Goal: Information Seeking & Learning: Find specific fact

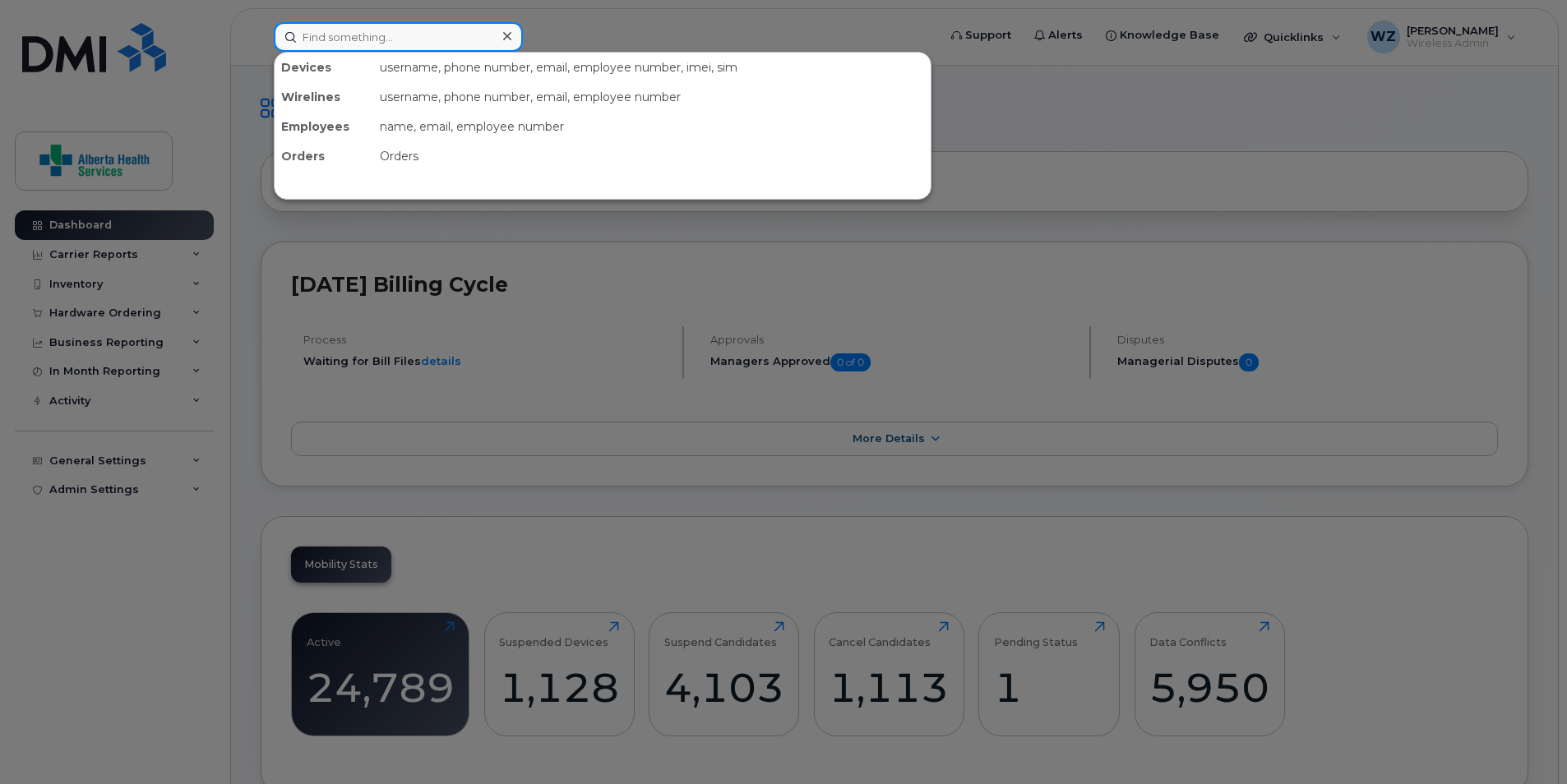
paste input "4039882547"
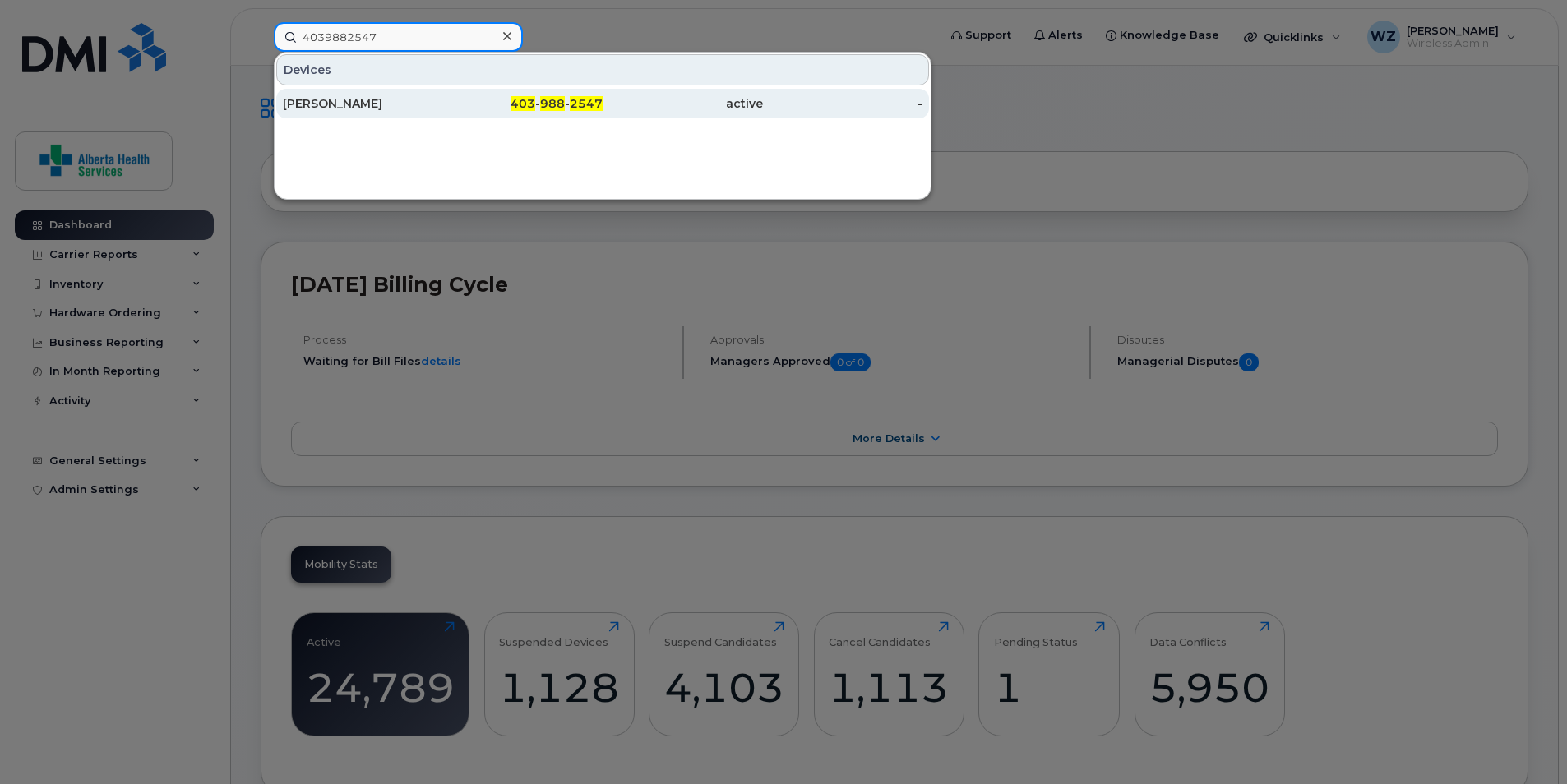
type input "4039882547"
click at [407, 107] on div "[PERSON_NAME]" at bounding box center [363, 104] width 161 height 17
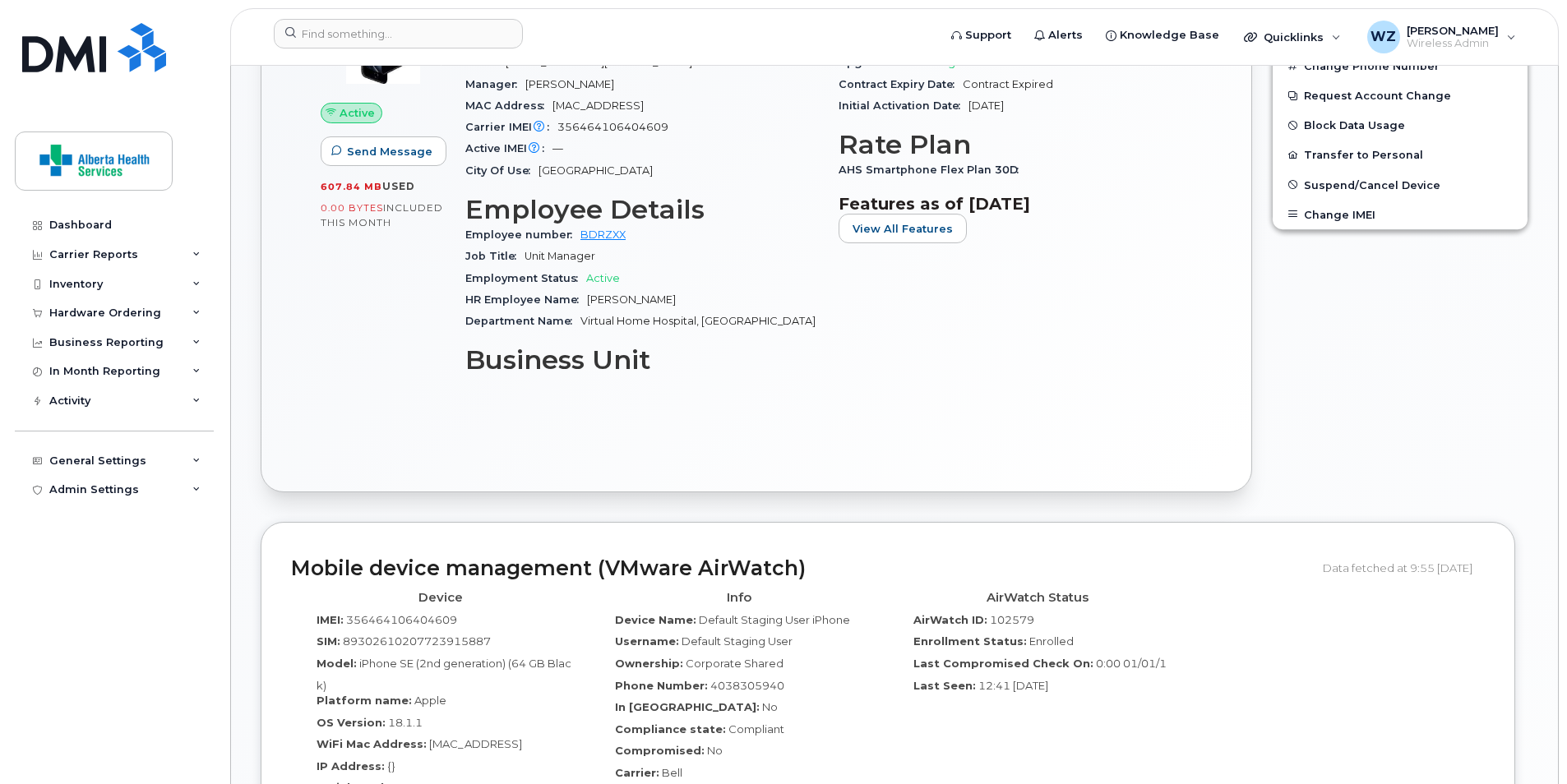
scroll to position [821, 0]
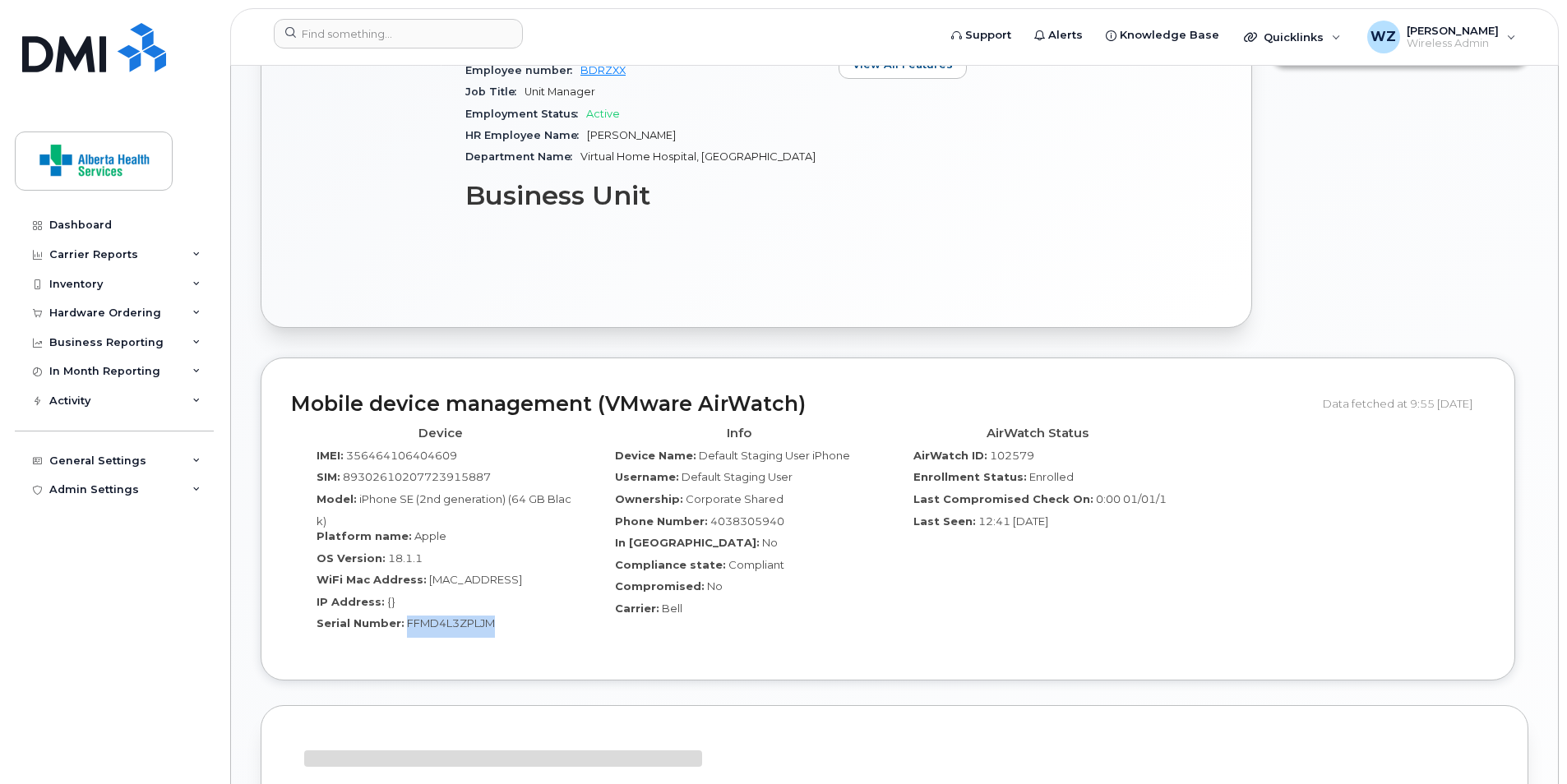
drag, startPoint x: 484, startPoint y: 630, endPoint x: 404, endPoint y: 634, distance: 80.1
click at [404, 634] on div "Serial Number: FFMD4L3ZPLJM" at bounding box center [440, 626] width 274 height 22
drag, startPoint x: 404, startPoint y: 634, endPoint x: 413, endPoint y: 627, distance: 11.4
copy span "FFMD4L3ZPLJM"
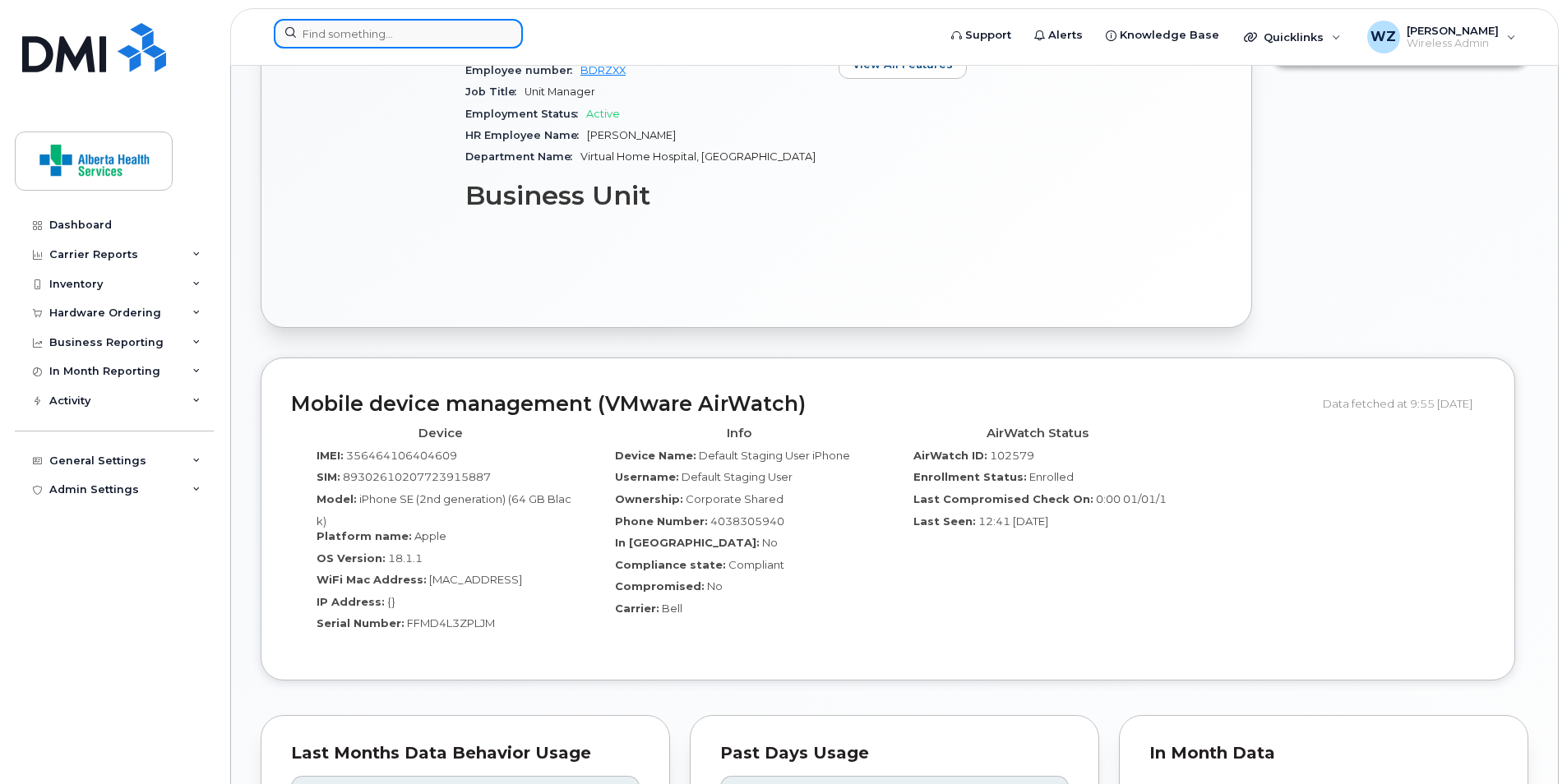
click at [352, 33] on input at bounding box center [398, 34] width 249 height 30
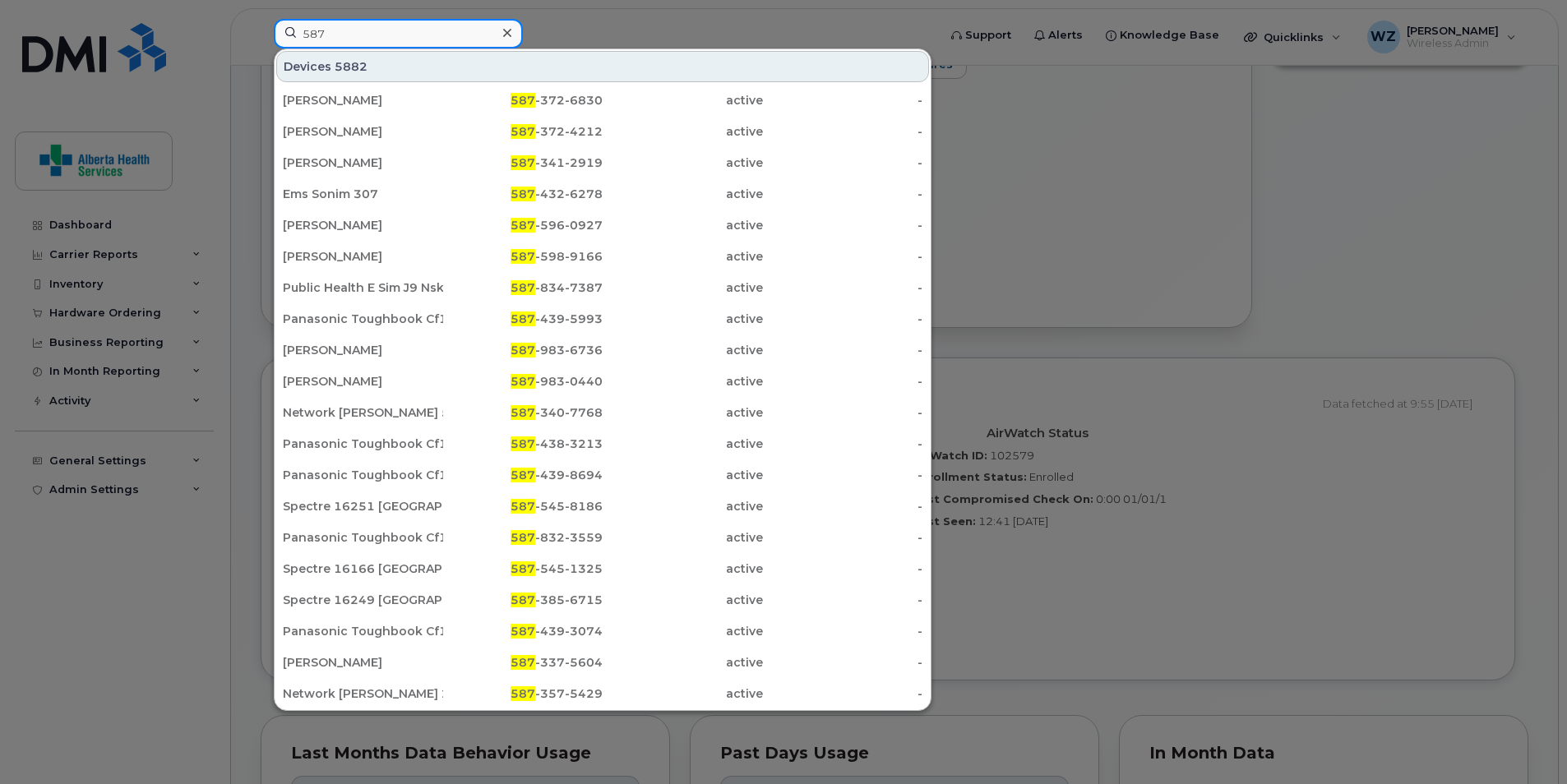
type input "587"
drag, startPoint x: 507, startPoint y: 37, endPoint x: 494, endPoint y: 35, distance: 13.2
click at [507, 37] on icon at bounding box center [507, 33] width 8 height 13
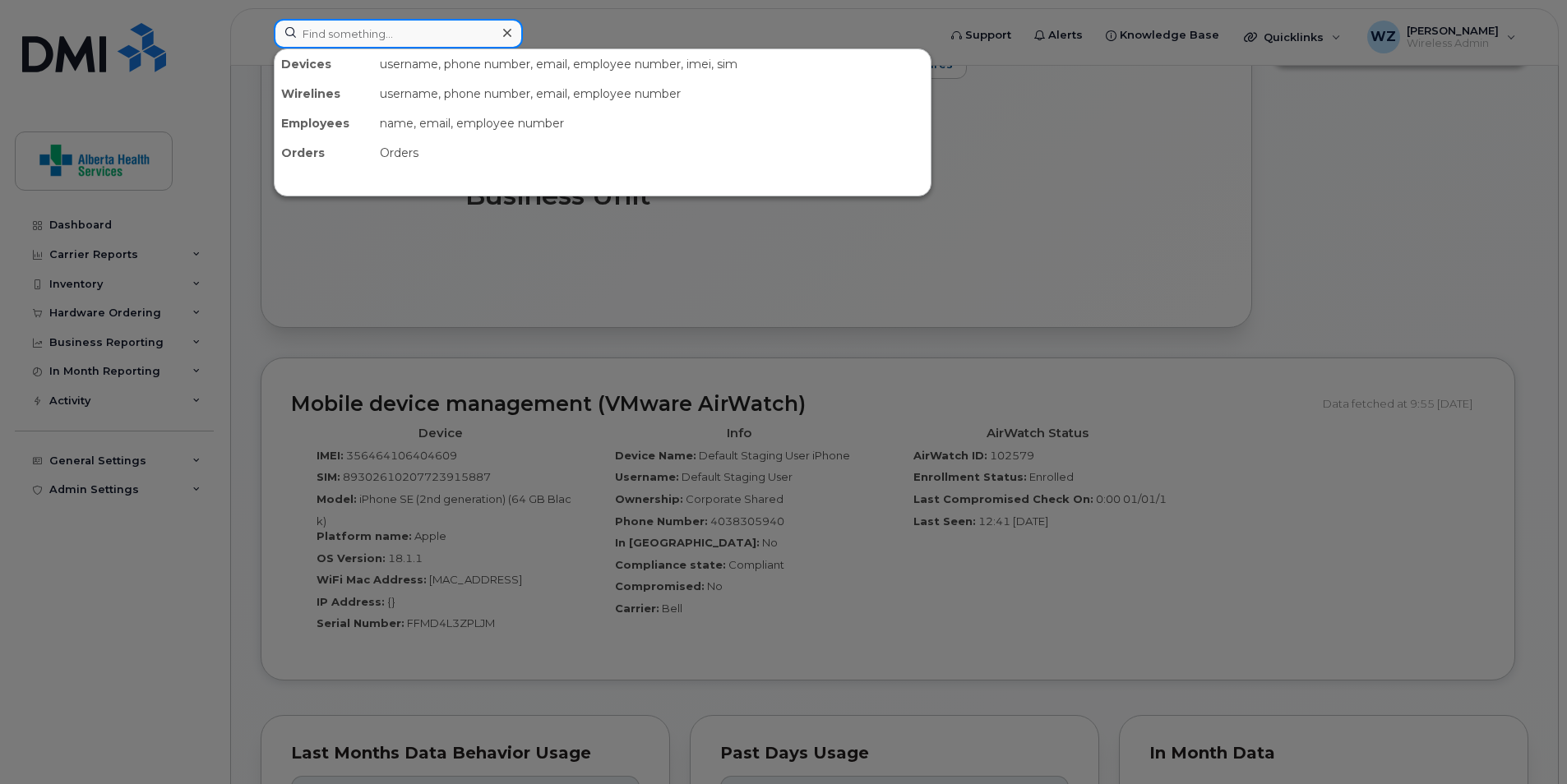
paste input "5872282423"
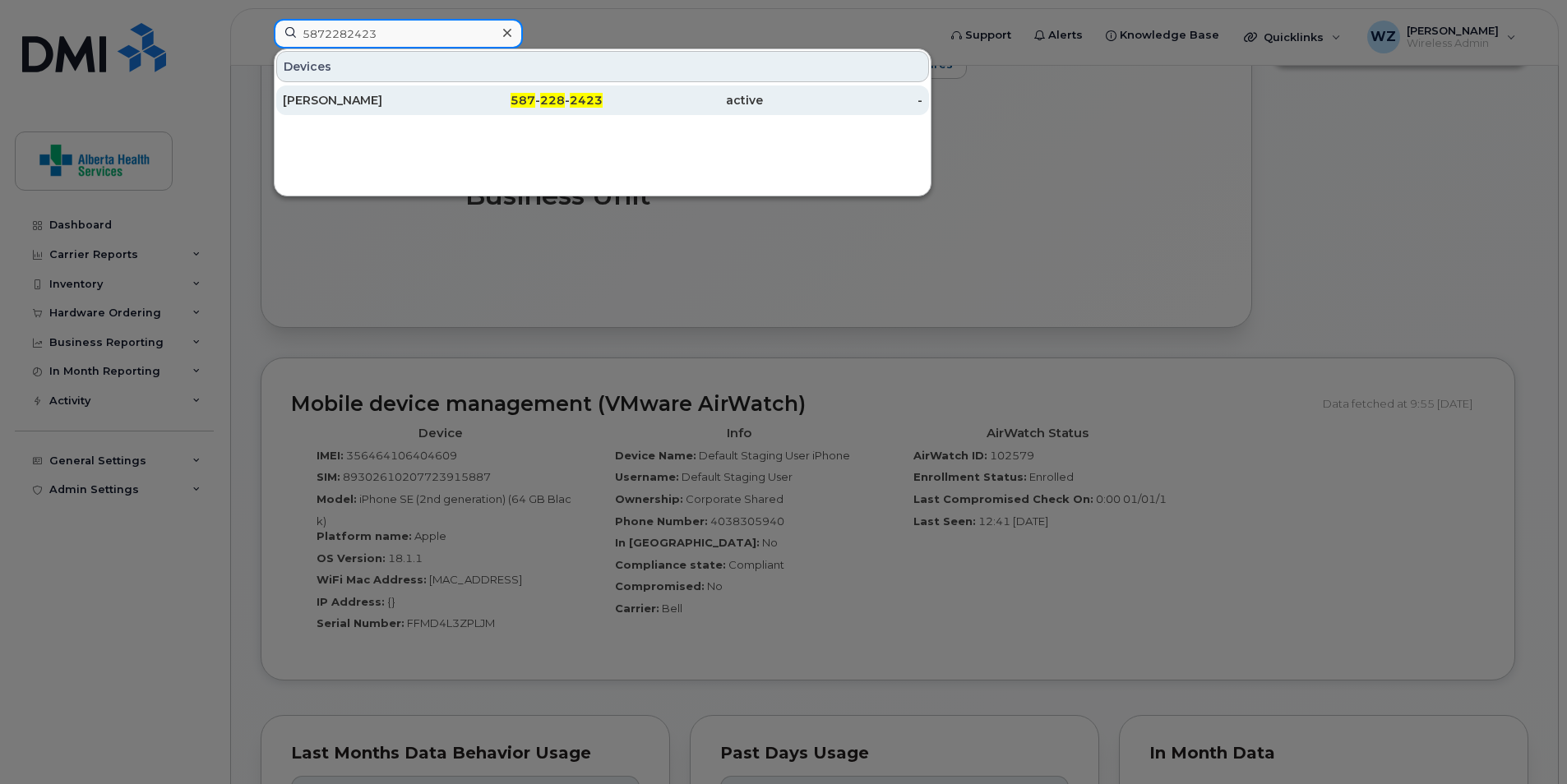
type input "5872282423"
click at [386, 102] on div "Lauren Rudy" at bounding box center [363, 101] width 161 height 17
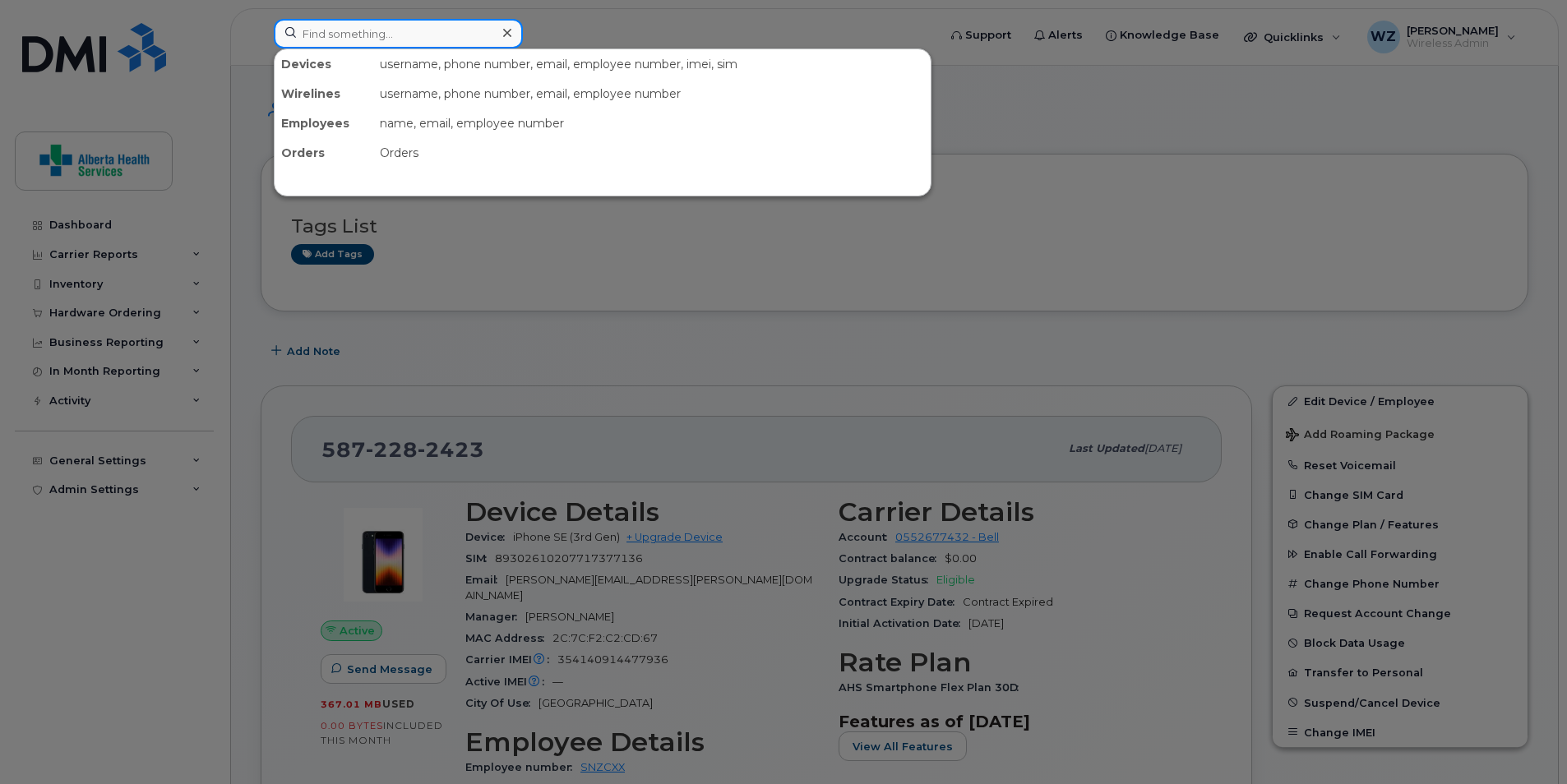
paste input "[PHONE_NUMBER]"
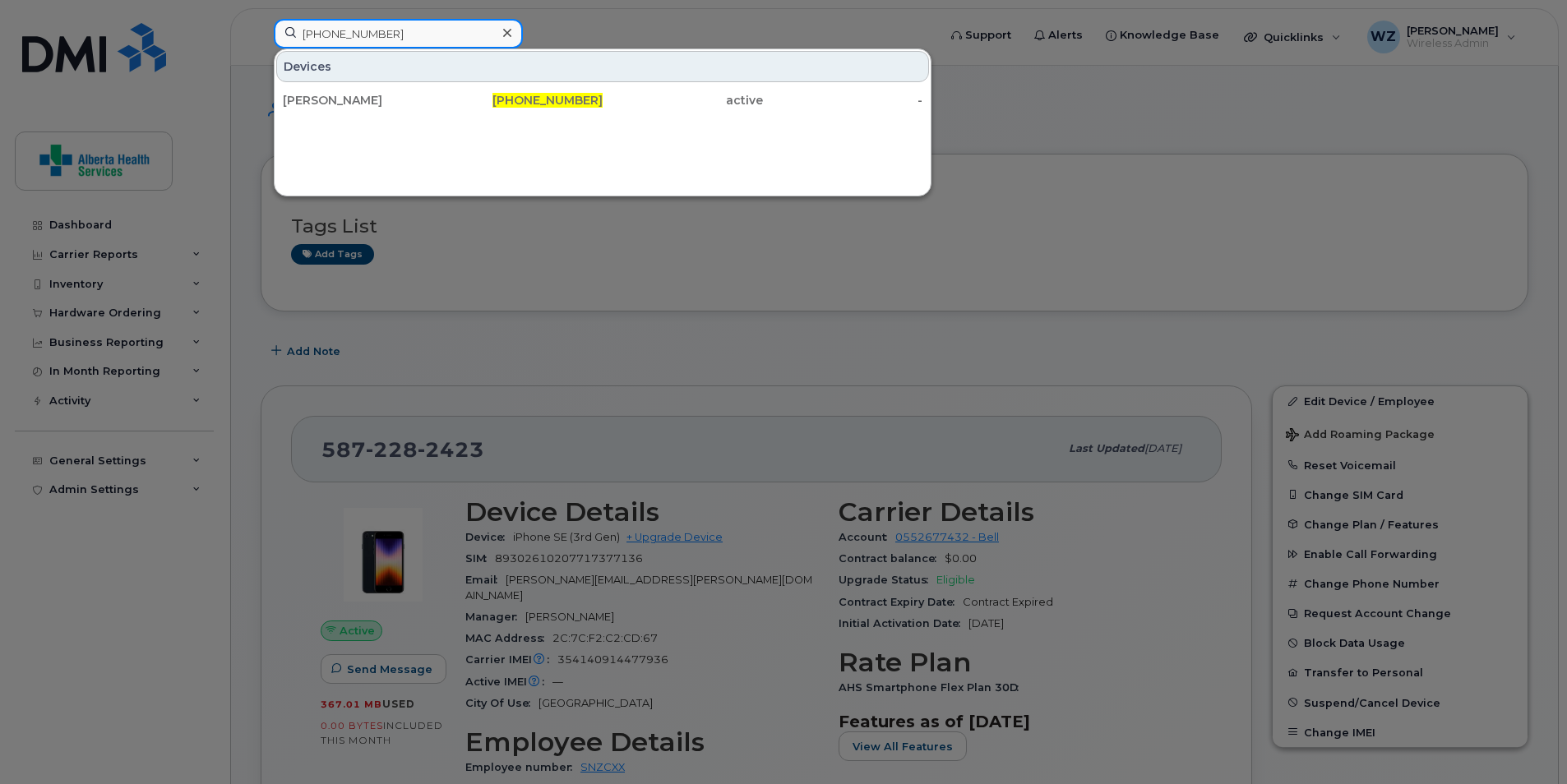
type input "403-988-2547"
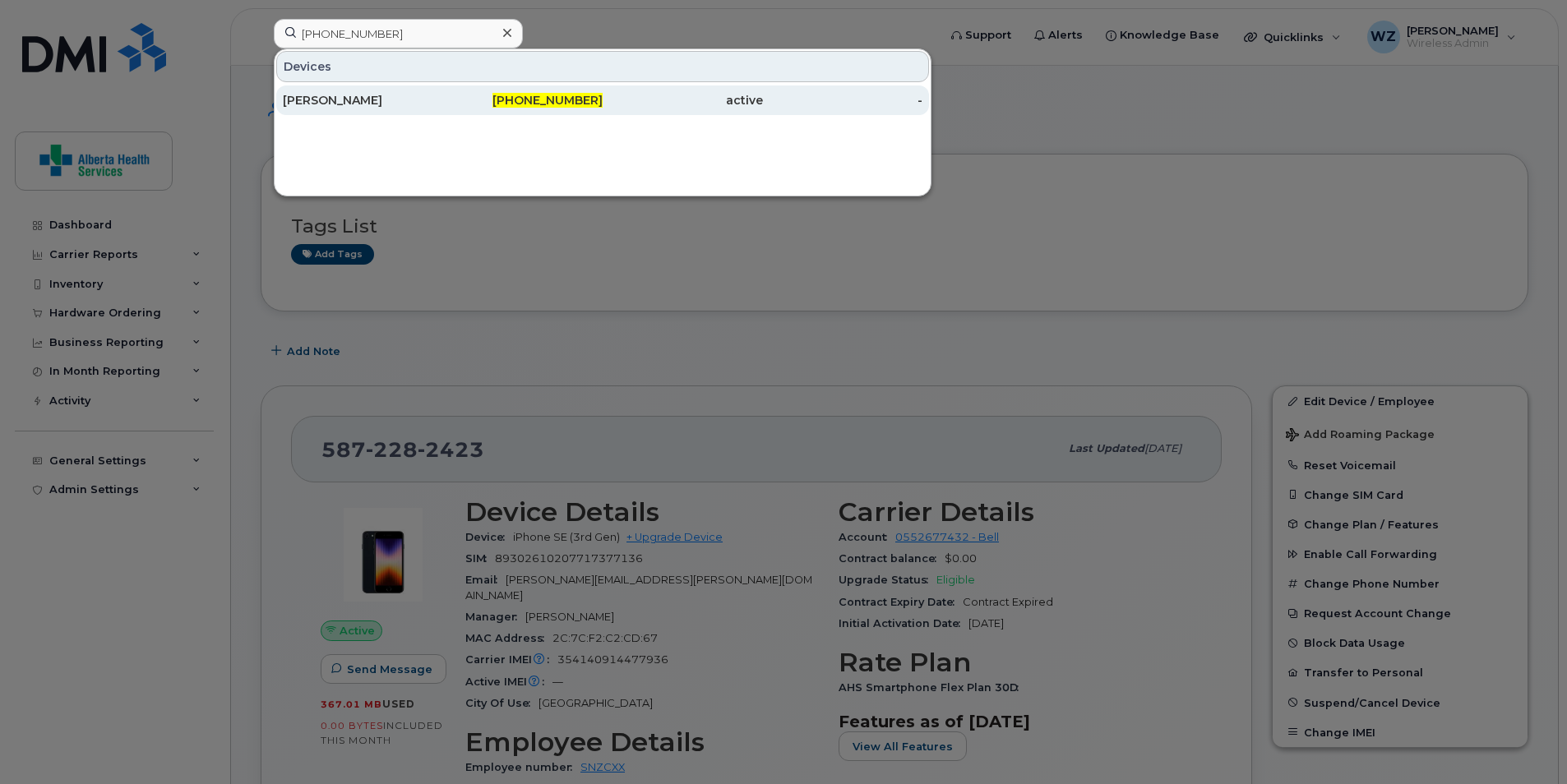
click at [375, 107] on div "[PERSON_NAME]" at bounding box center [363, 101] width 161 height 17
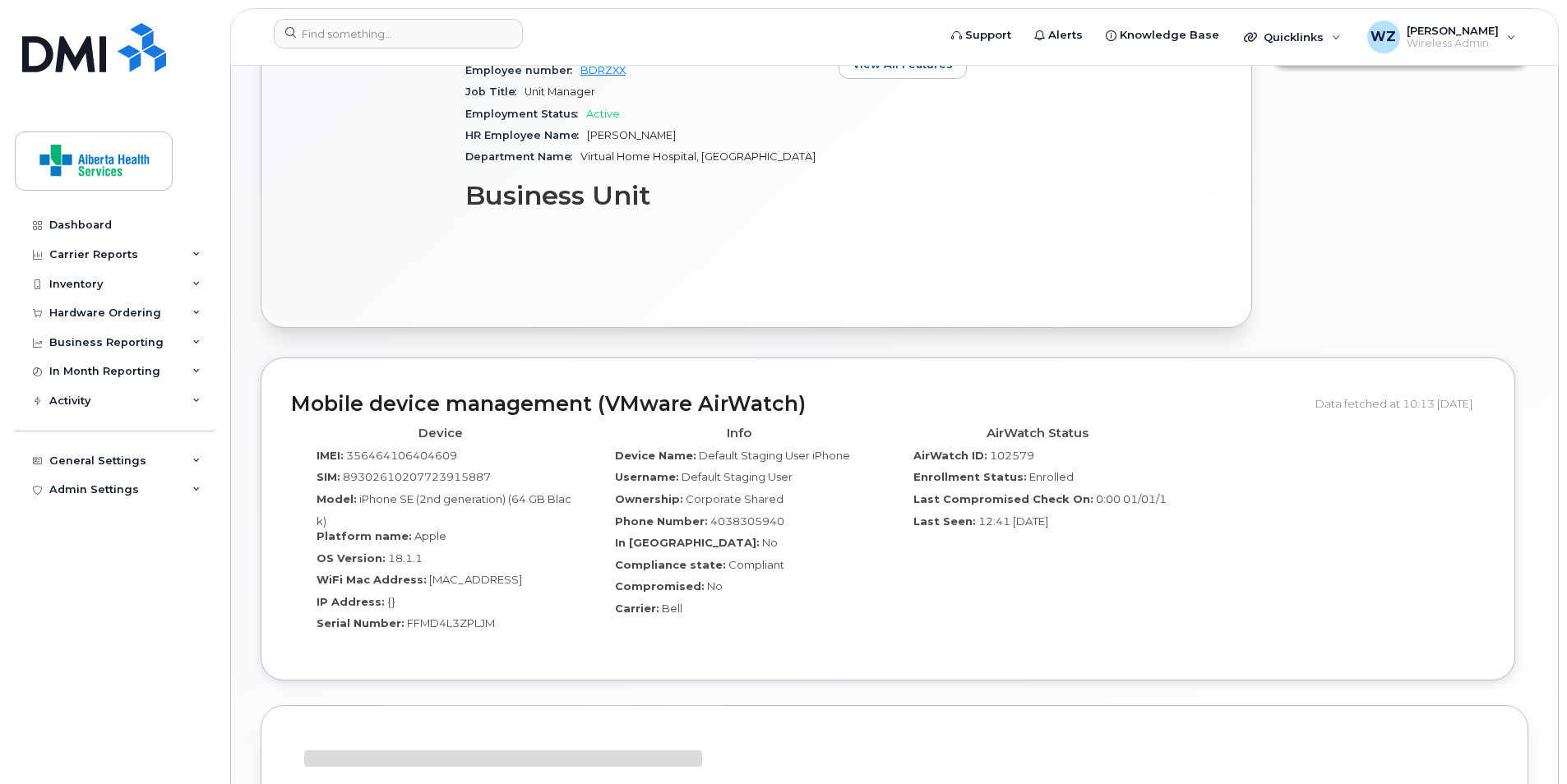
scroll to position [986, 0]
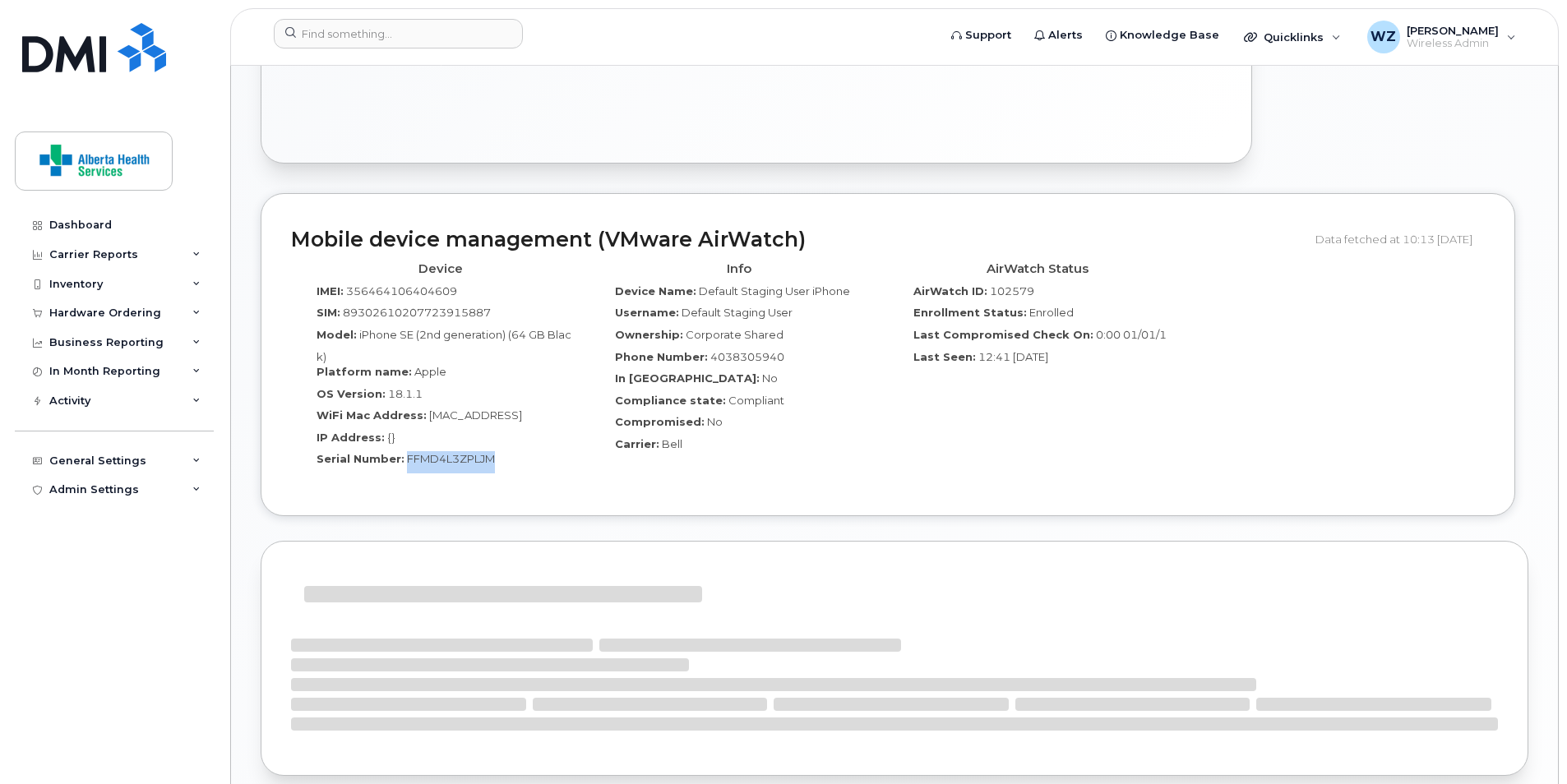
drag, startPoint x: 507, startPoint y: 459, endPoint x: 403, endPoint y: 462, distance: 104.0
click at [403, 462] on div "Serial Number: FFMD4L3ZPLJM" at bounding box center [440, 462] width 274 height 22
drag, startPoint x: 403, startPoint y: 462, endPoint x: 413, endPoint y: 462, distance: 10.0
copy span "FFMD4L3ZPLJM"
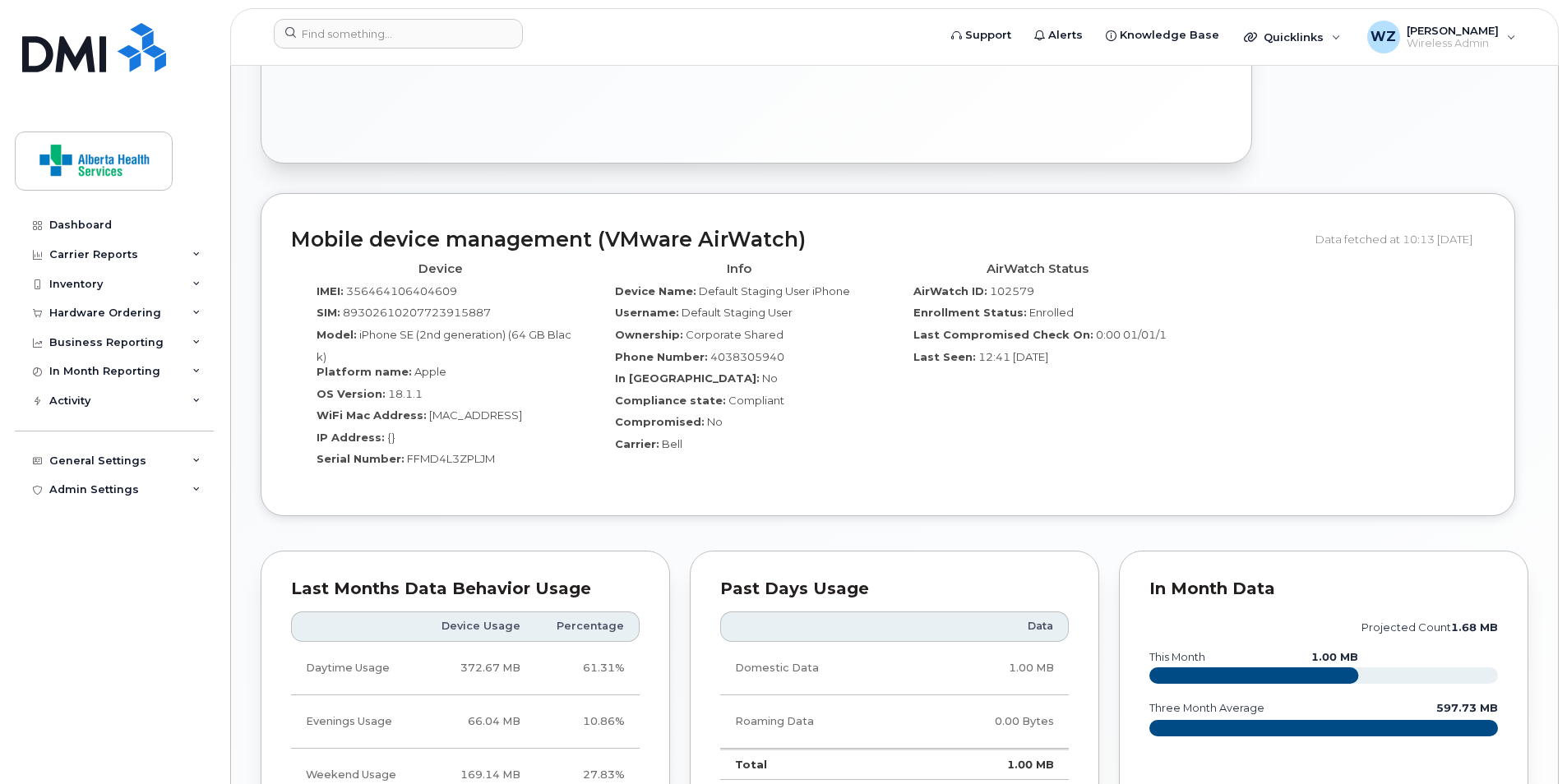
click at [1098, 453] on div "AirWatch Status AirWatch ID: 102579 Enrollment Status: Enrolled Last Compromise…" at bounding box center [1037, 370] width 299 height 231
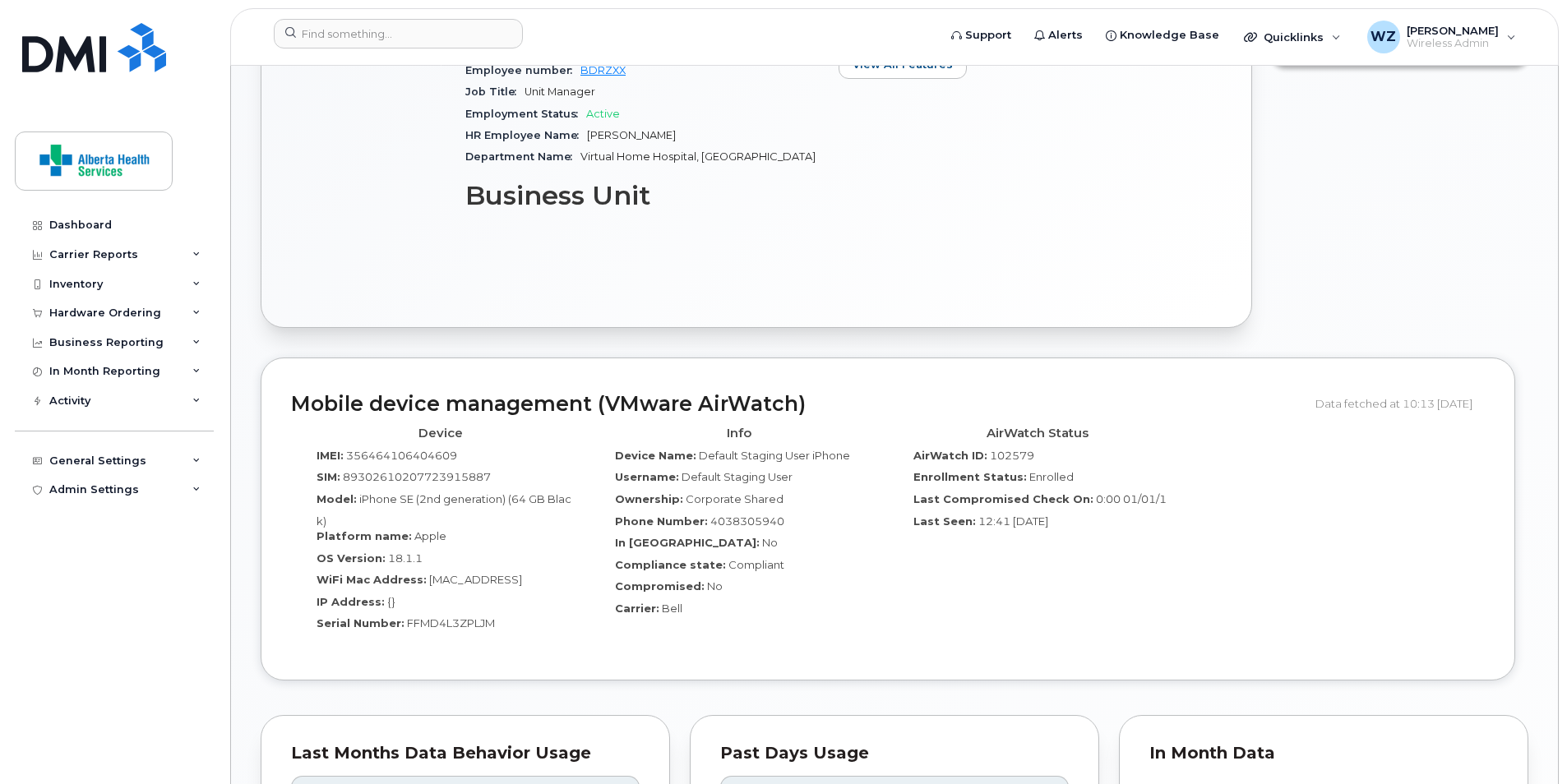
scroll to position [328, 0]
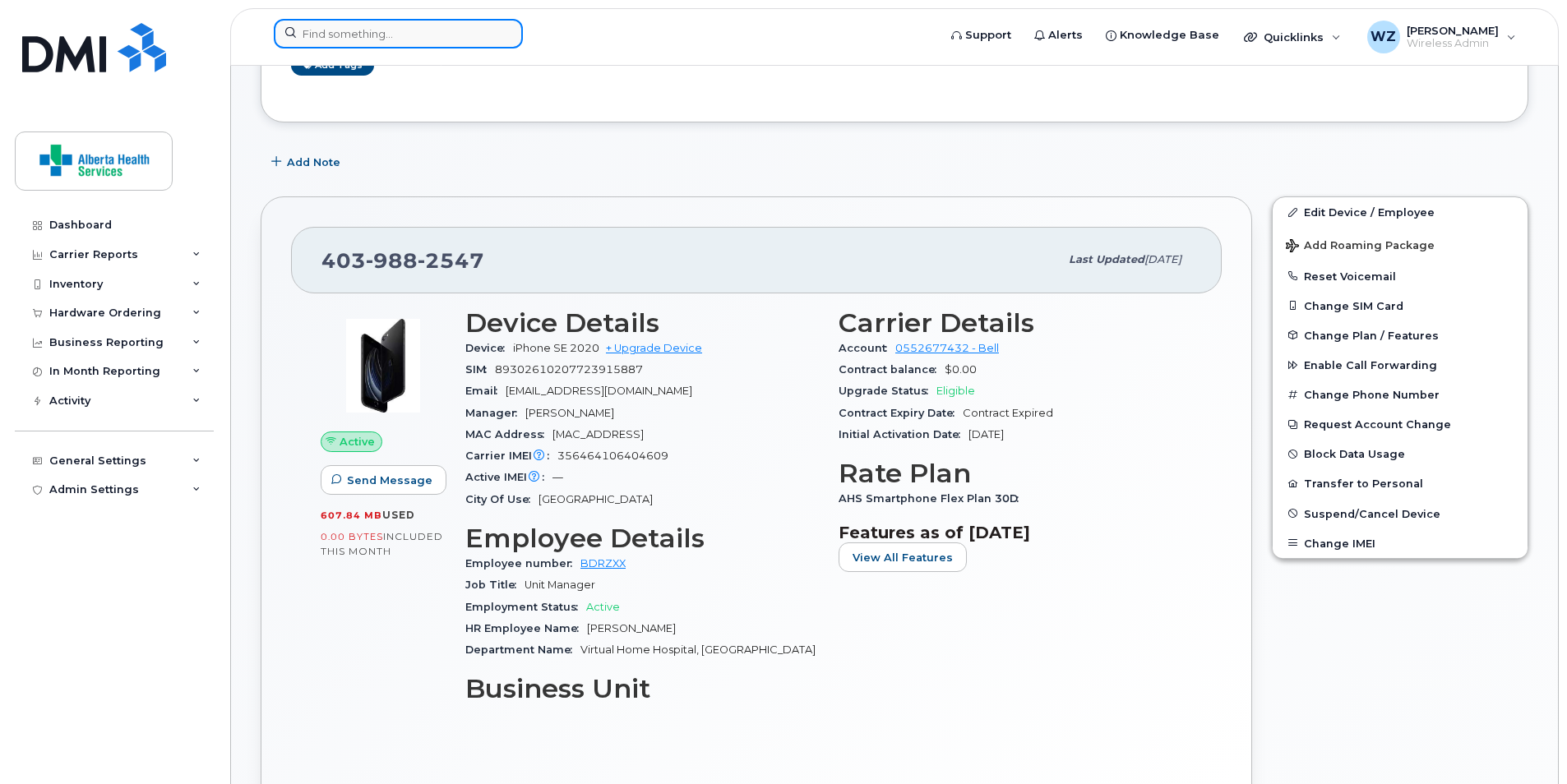
click at [363, 32] on input at bounding box center [398, 34] width 249 height 30
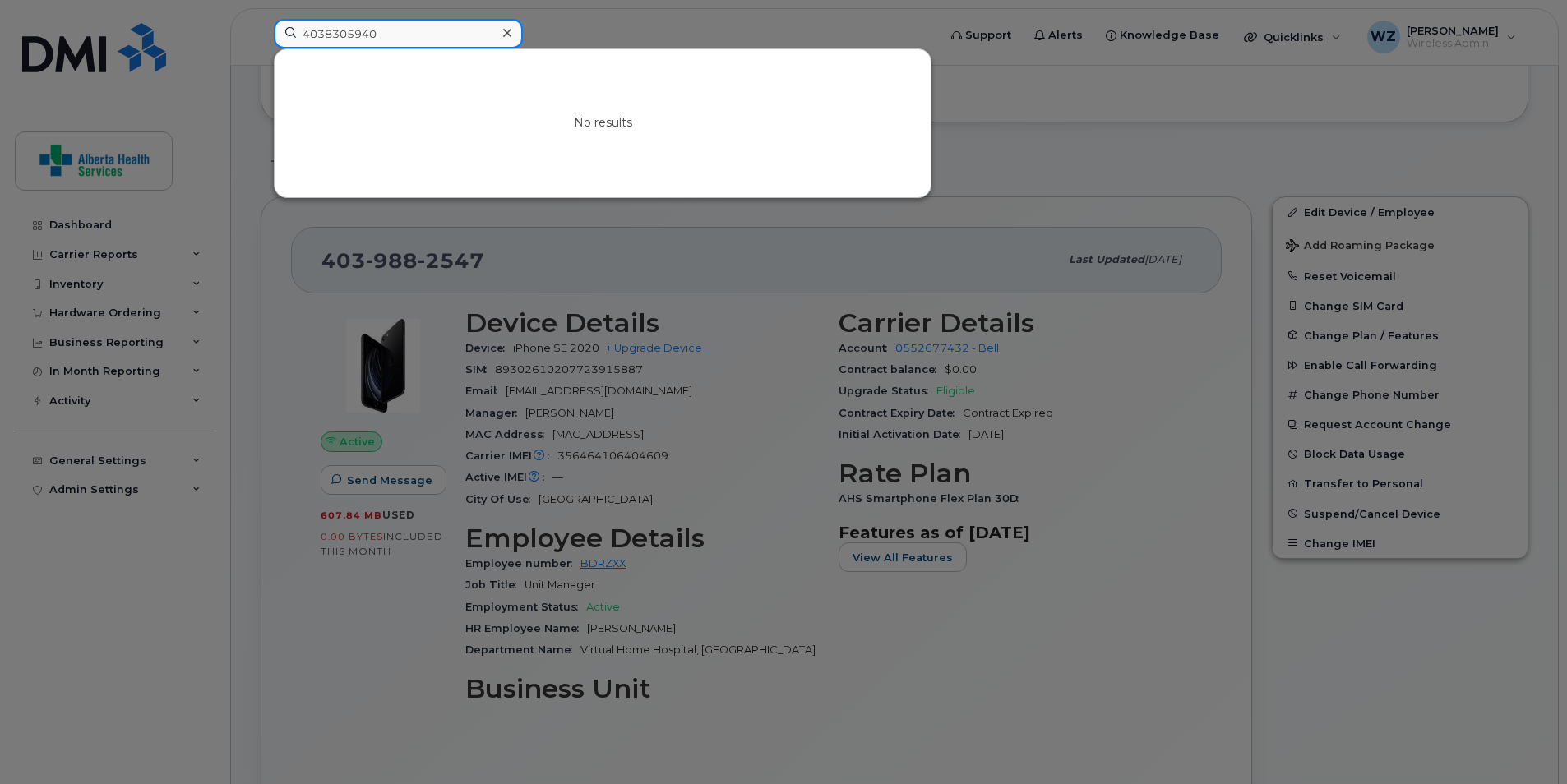
type input "4038305940"
drag, startPoint x: 413, startPoint y: 29, endPoint x: 283, endPoint y: 34, distance: 130.1
click at [283, 34] on input "4038305940" at bounding box center [398, 34] width 249 height 30
paste input "4038305940"
type input "4038305940"
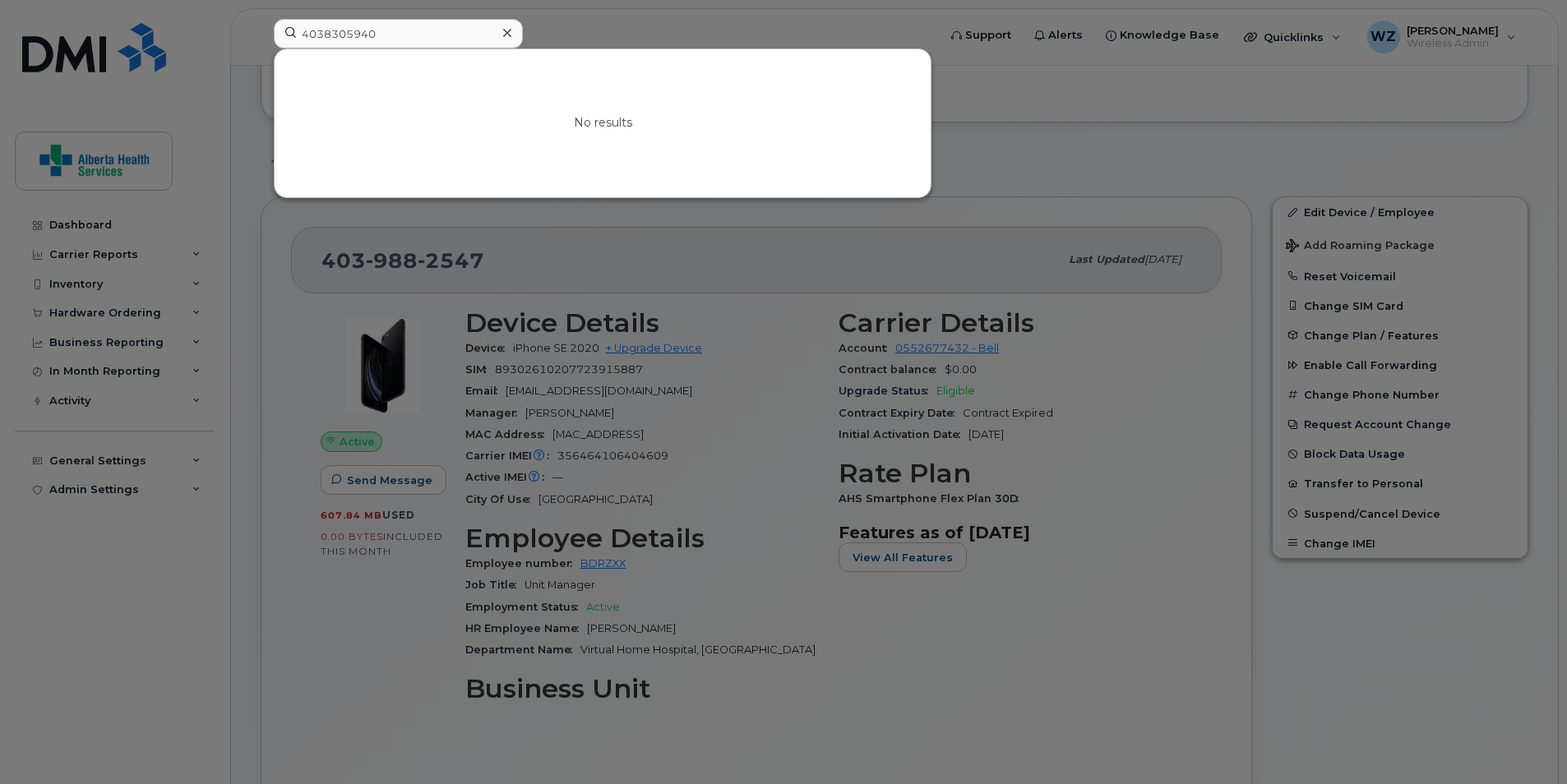
click at [507, 33] on icon at bounding box center [507, 33] width 8 height 8
